Goal: Task Accomplishment & Management: Use online tool/utility

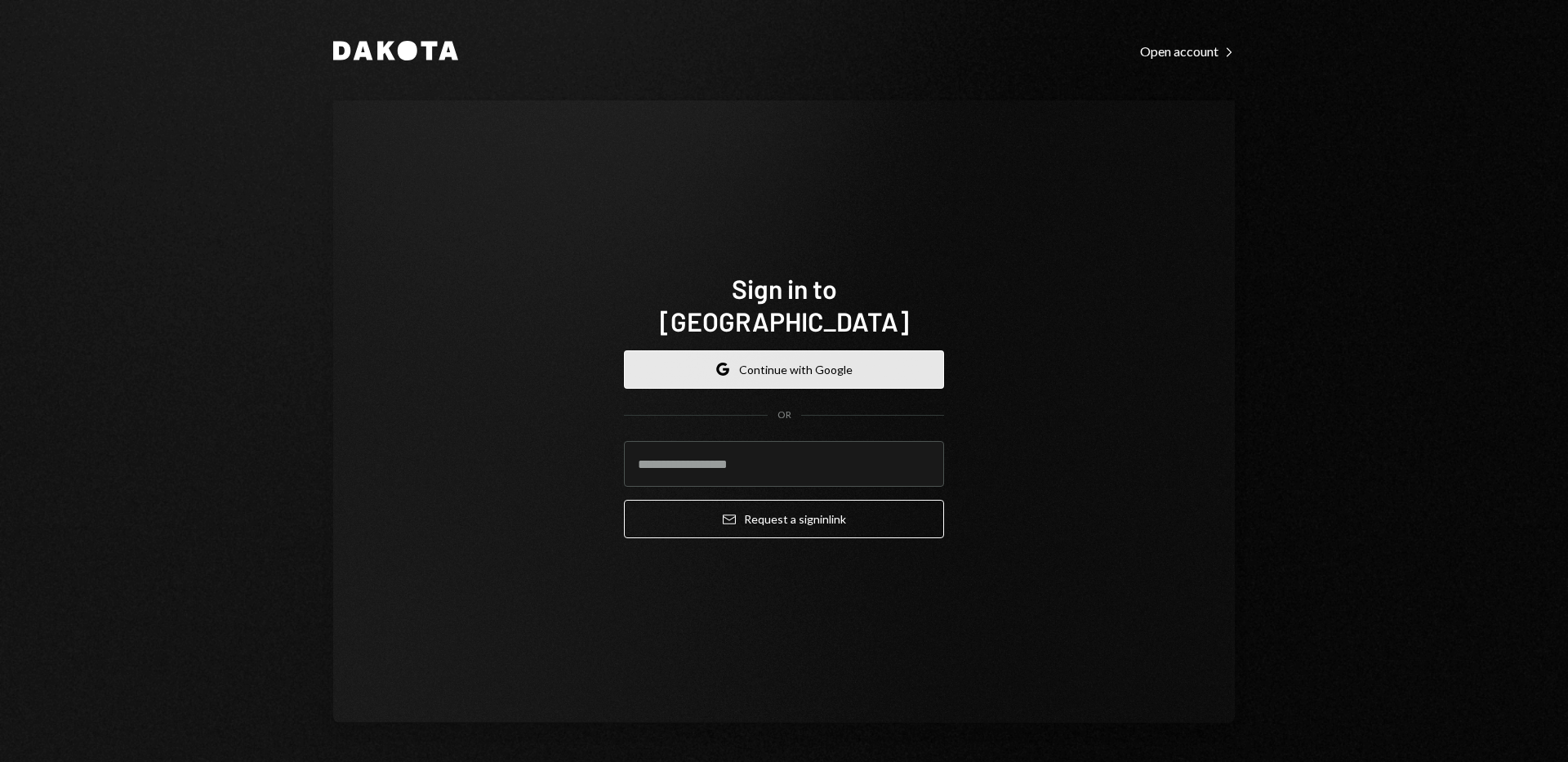
click at [776, 364] on button "Google Continue with Google" at bounding box center [784, 370] width 320 height 38
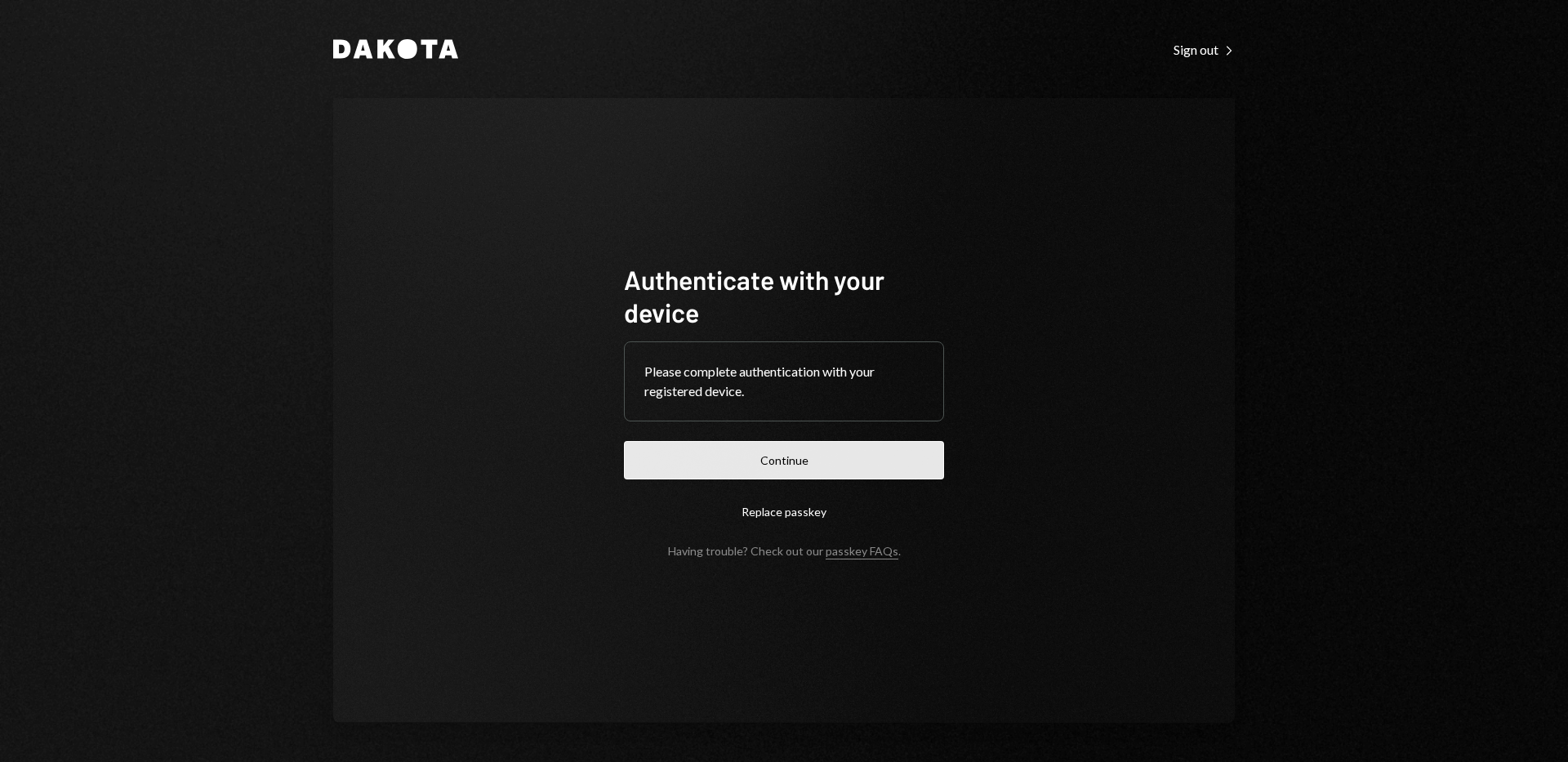
click at [801, 466] on button "Continue" at bounding box center [784, 461] width 320 height 38
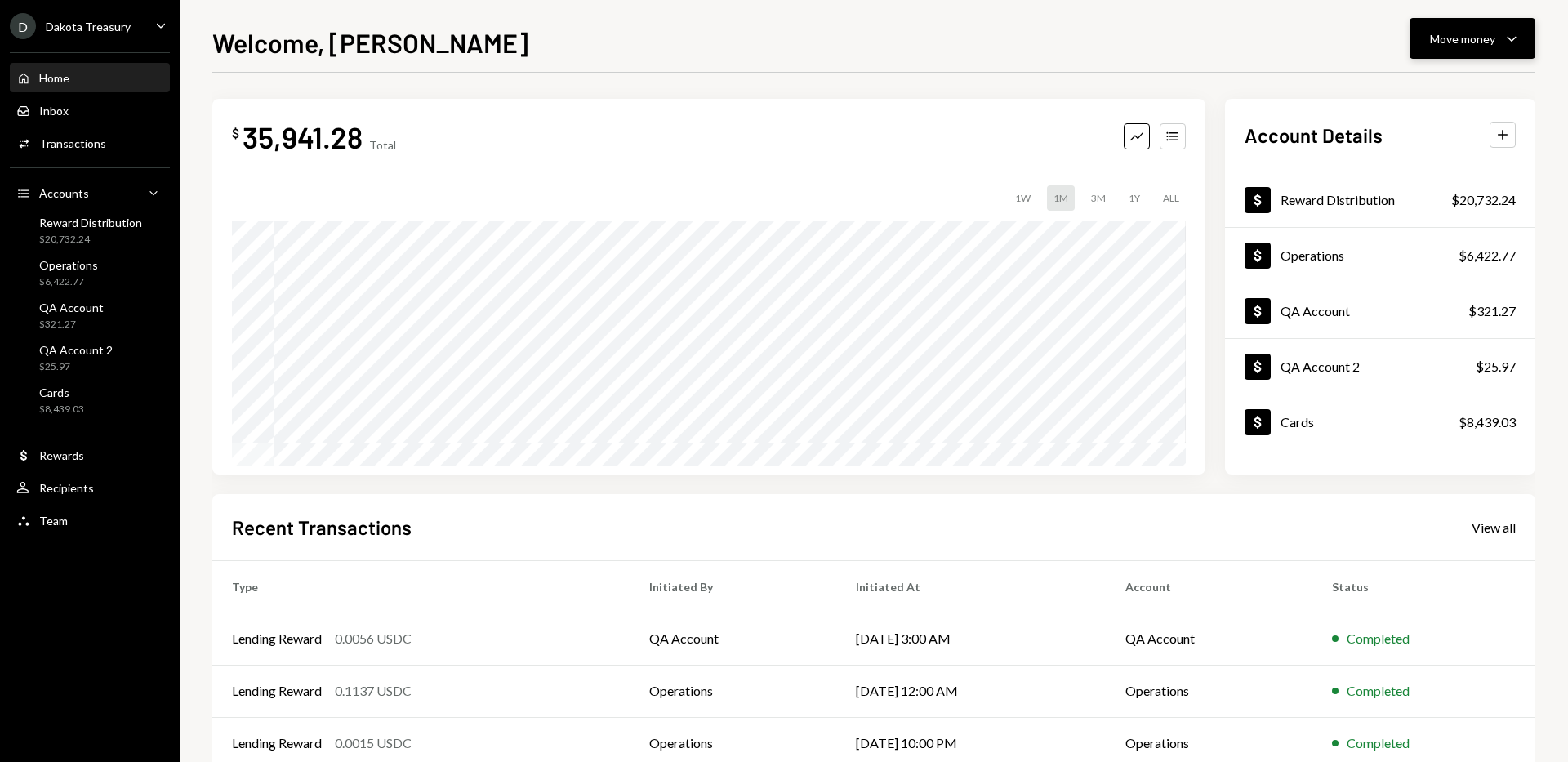
click at [1476, 47] on div "Move money Caret Down" at bounding box center [1472, 38] width 85 height 20
click at [1430, 152] on div "Deposit" at bounding box center [1459, 161] width 119 height 17
